Goal: Task Accomplishment & Management: Complete application form

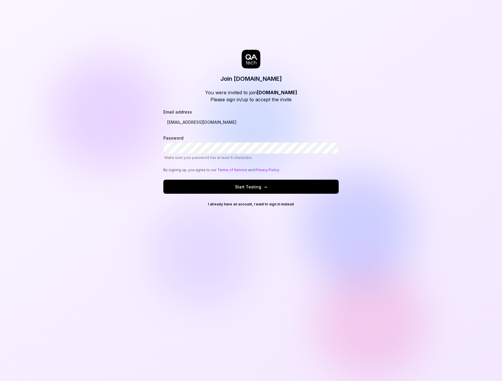
click at [245, 185] on span "Start Testing →" at bounding box center [251, 187] width 32 height 6
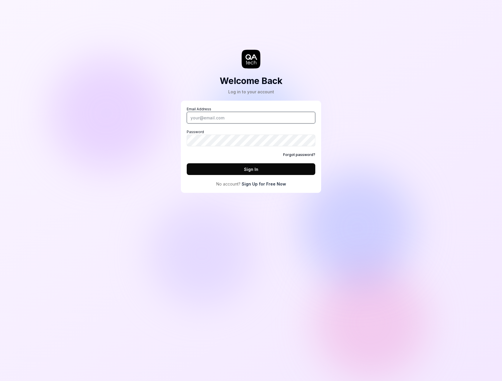
click at [237, 117] on input "Email Address" at bounding box center [251, 118] width 129 height 12
type input "[EMAIL_ADDRESS][DOMAIN_NAME]"
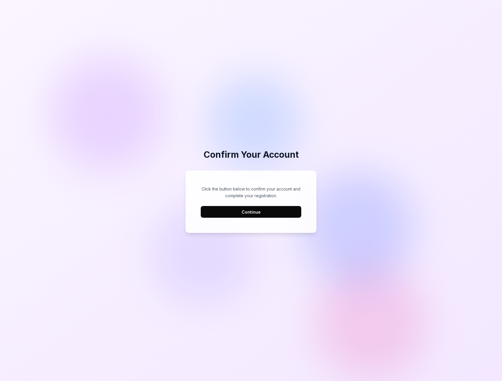
click at [243, 213] on button "Continue" at bounding box center [251, 212] width 101 height 12
